Goal: Information Seeking & Learning: Learn about a topic

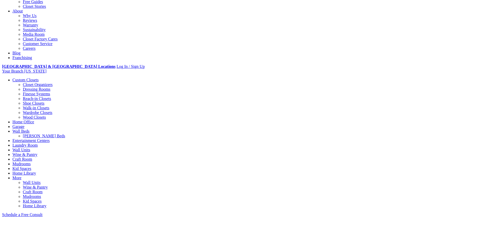
scroll to position [190, 0]
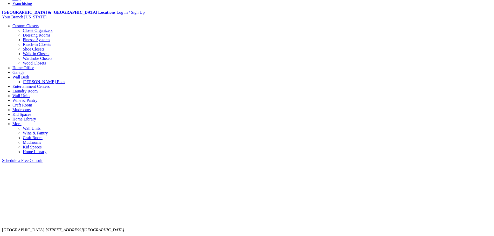
drag, startPoint x: 163, startPoint y: 92, endPoint x: 169, endPoint y: 123, distance: 31.6
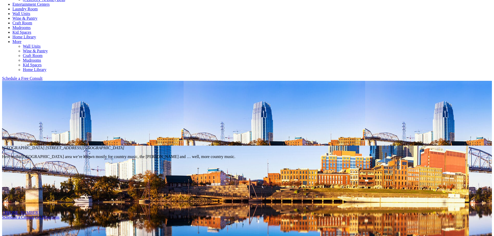
scroll to position [259, 0]
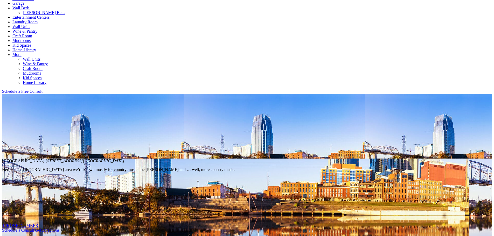
drag, startPoint x: 155, startPoint y: 81, endPoint x: 187, endPoint y: 91, distance: 33.9
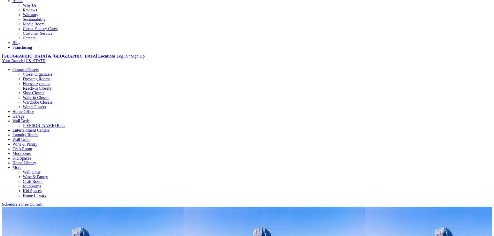
scroll to position [138, 0]
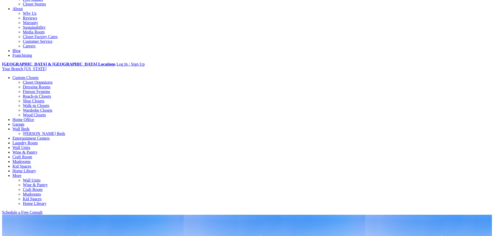
drag, startPoint x: 128, startPoint y: 129, endPoint x: 230, endPoint y: 140, distance: 102.5
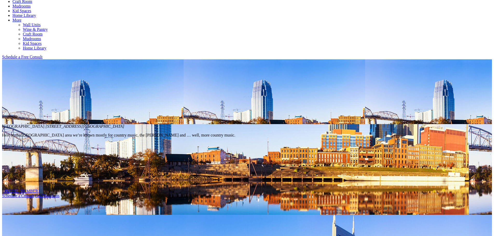
scroll to position [225, 0]
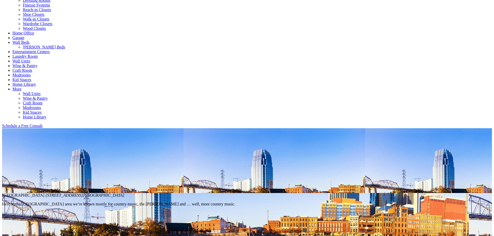
drag, startPoint x: 140, startPoint y: 140, endPoint x: 188, endPoint y: 151, distance: 49.3
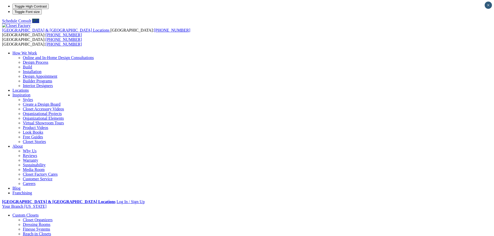
scroll to position [0, 0]
